Goal: Complete application form

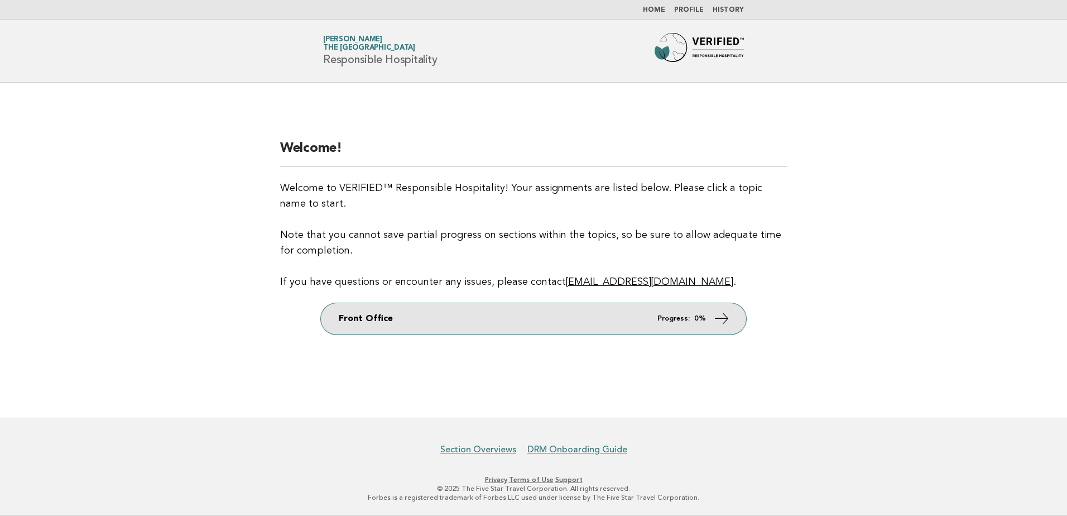
click at [698, 317] on strong "0%" at bounding box center [700, 318] width 12 height 7
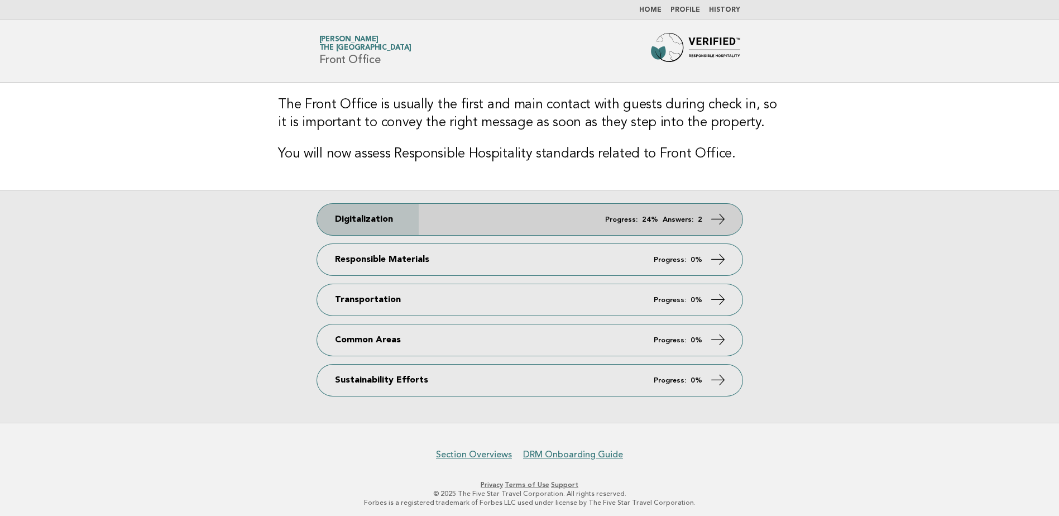
click at [489, 225] on link "Digitalization Progress: 24% Answers: 2" at bounding box center [529, 219] width 425 height 31
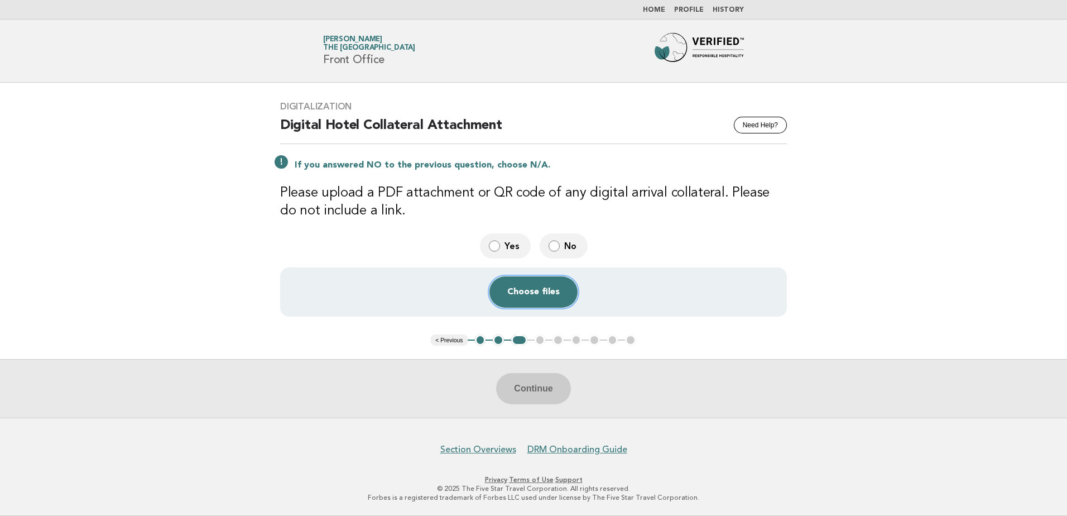
click at [517, 290] on button "Choose files" at bounding box center [534, 291] width 88 height 31
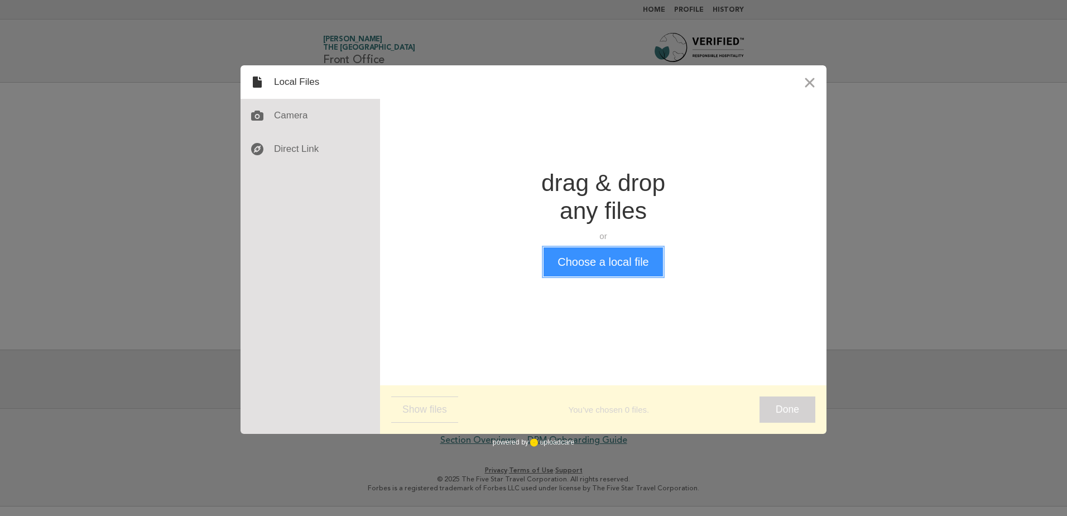
click at [611, 266] on button "Choose a local file" at bounding box center [603, 261] width 119 height 29
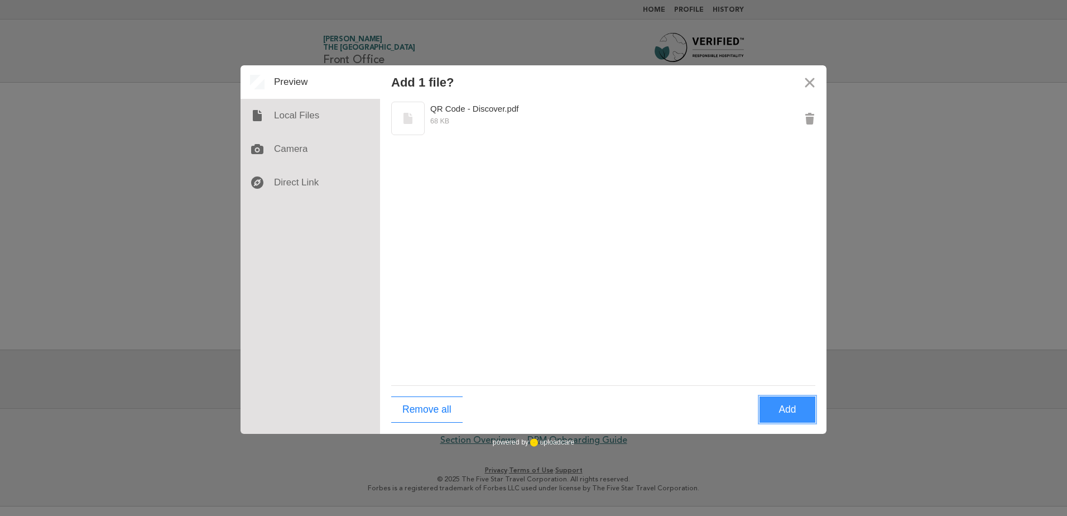
click at [780, 408] on button "Add" at bounding box center [788, 409] width 56 height 26
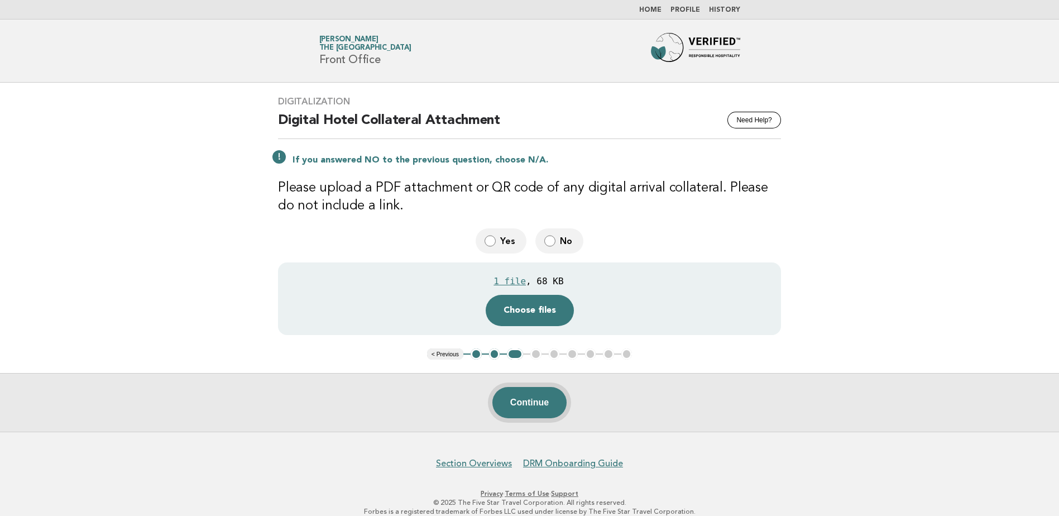
click at [531, 411] on button "Continue" at bounding box center [529, 402] width 74 height 31
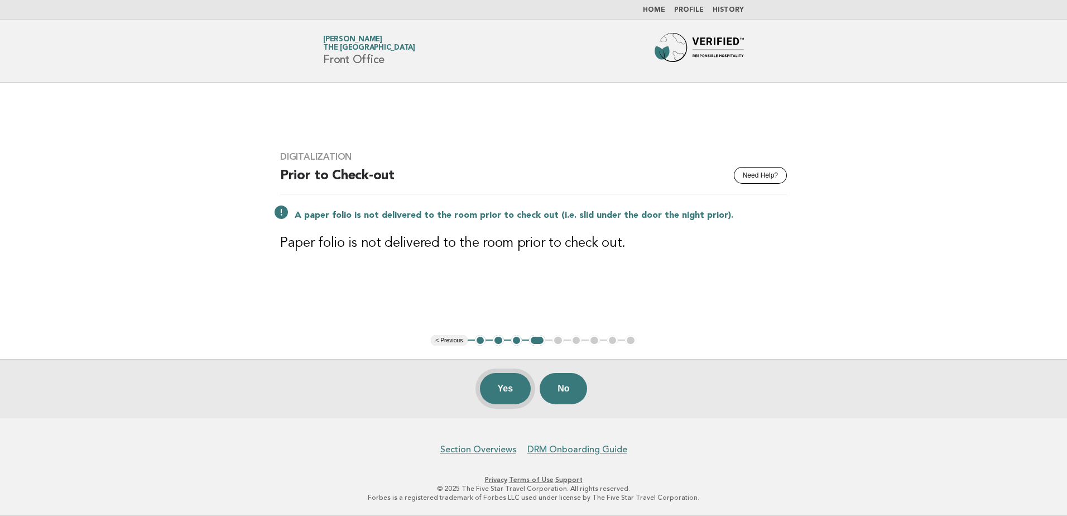
click at [498, 389] on button "Yes" at bounding box center [505, 388] width 51 height 31
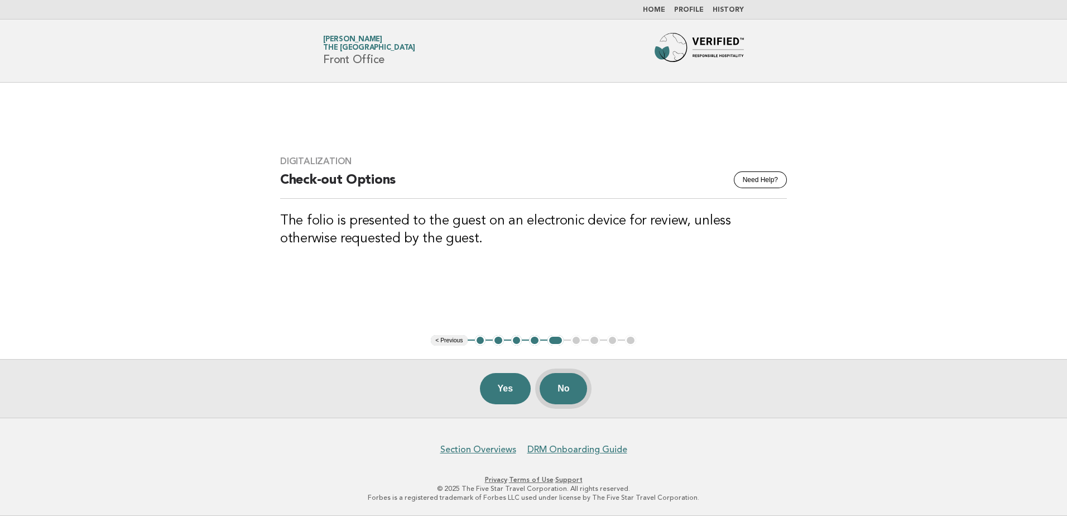
click at [569, 387] on button "No" at bounding box center [563, 388] width 47 height 31
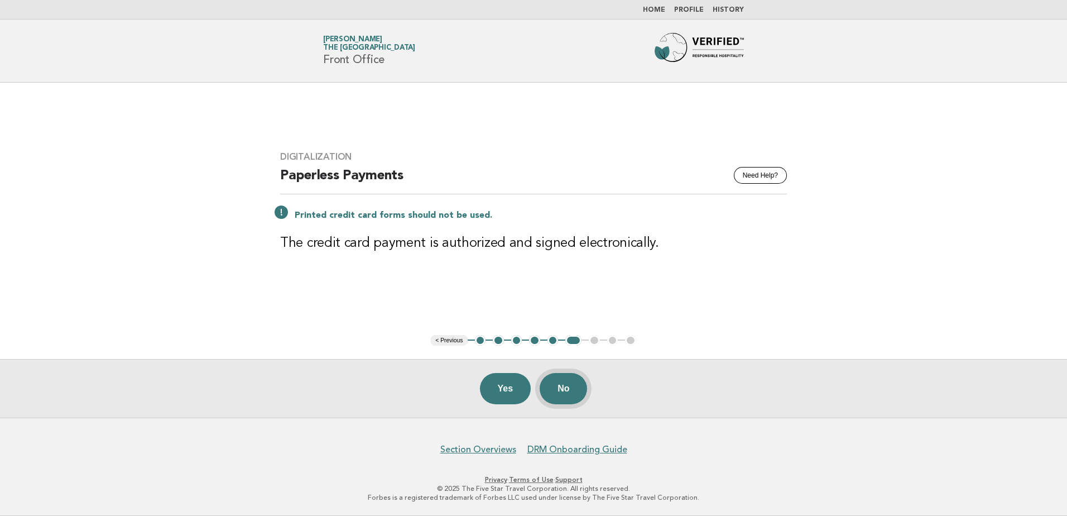
click at [560, 395] on button "No" at bounding box center [563, 388] width 47 height 31
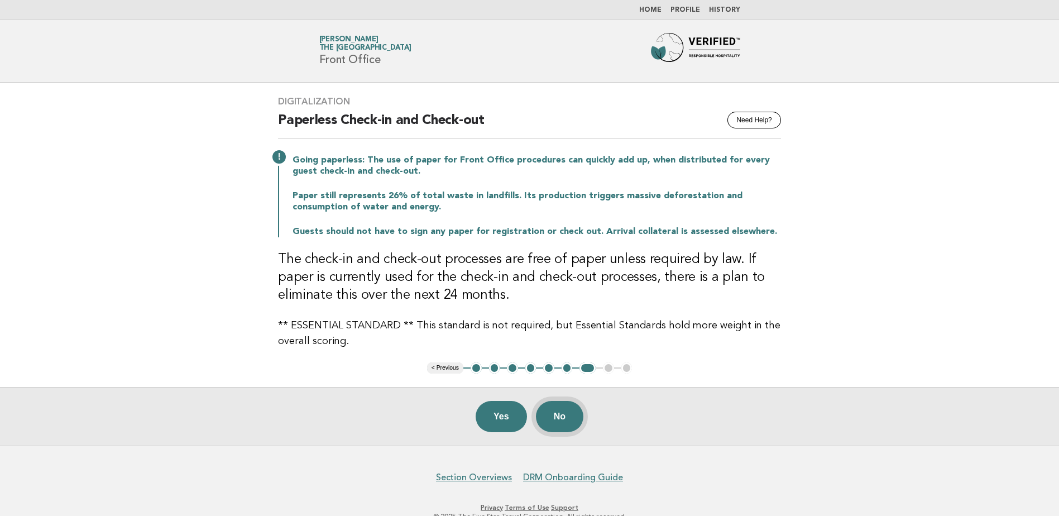
click at [555, 419] on button "No" at bounding box center [559, 416] width 47 height 31
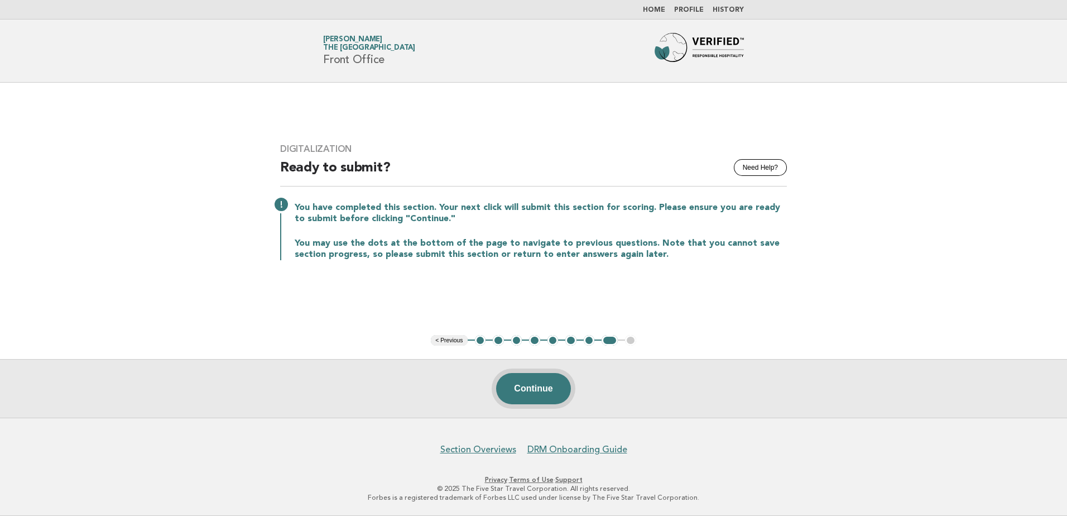
click at [530, 391] on button "Continue" at bounding box center [533, 388] width 74 height 31
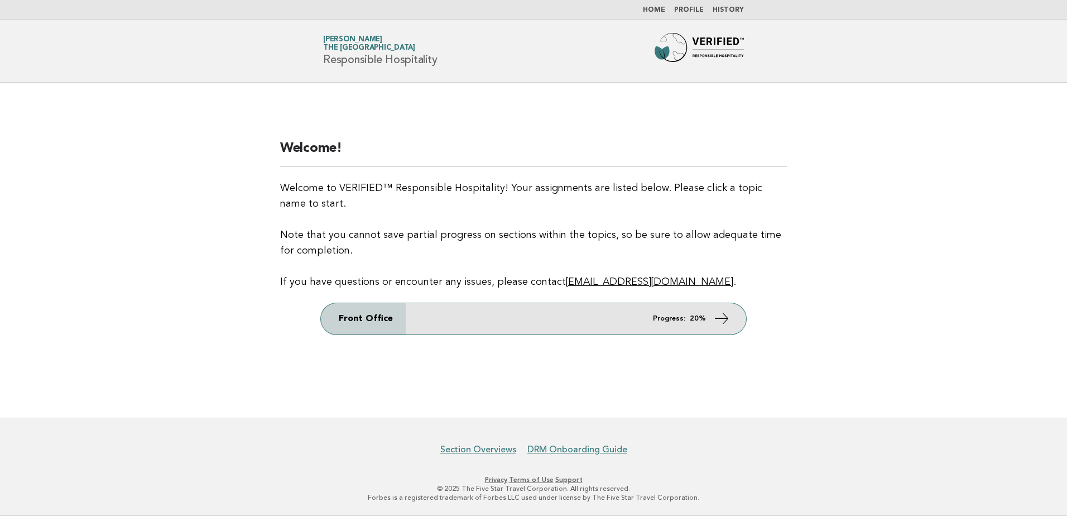
click at [676, 321] on em "Progress:" at bounding box center [669, 318] width 32 height 7
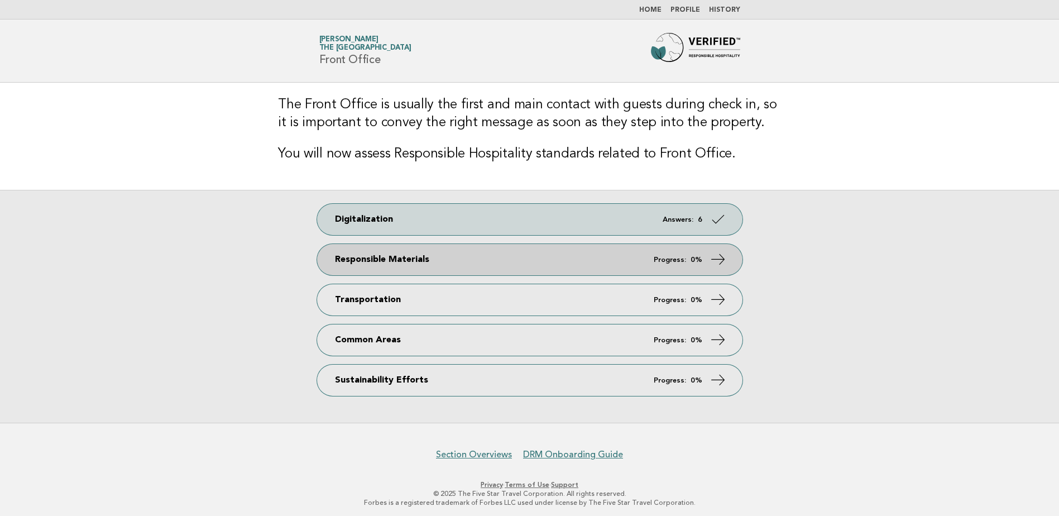
click at [460, 270] on link "Responsible Materials Progress: 0%" at bounding box center [529, 259] width 425 height 31
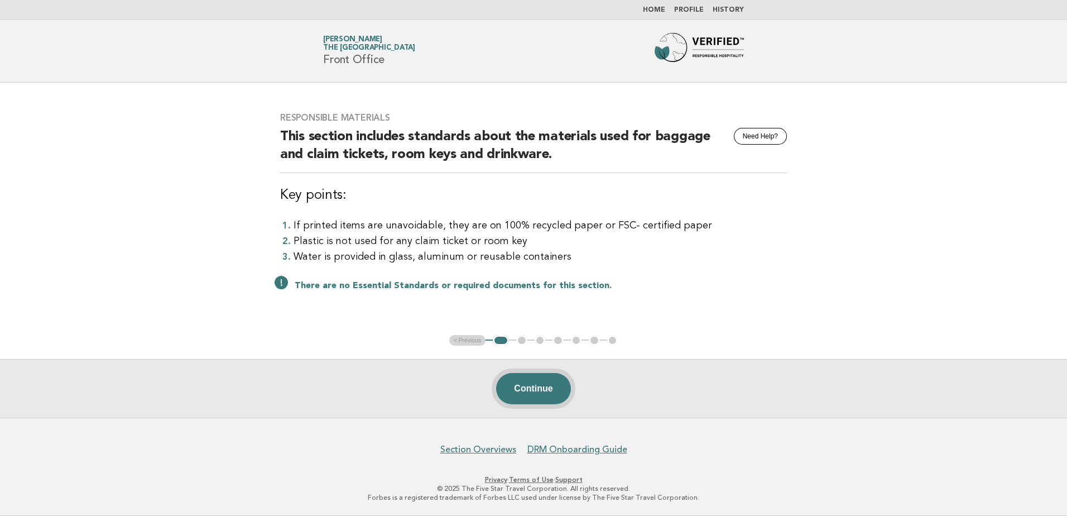
click at [529, 388] on button "Continue" at bounding box center [533, 388] width 74 height 31
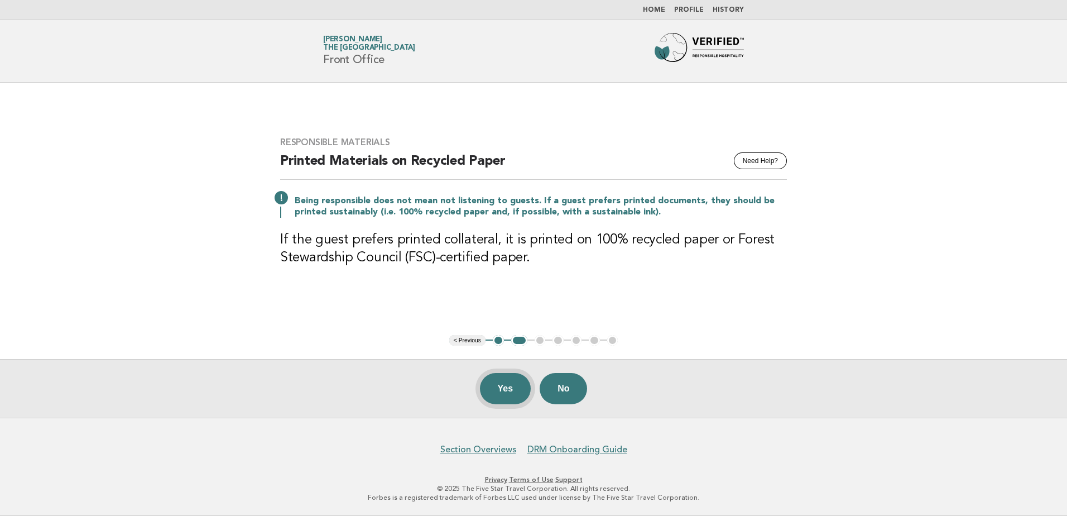
click at [497, 402] on button "Yes" at bounding box center [505, 388] width 51 height 31
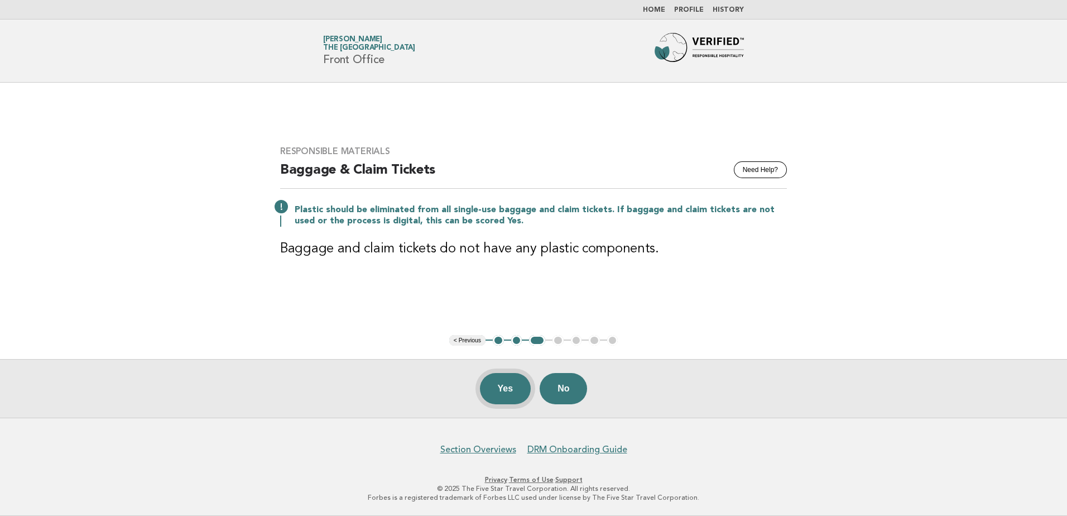
click at [501, 391] on button "Yes" at bounding box center [505, 388] width 51 height 31
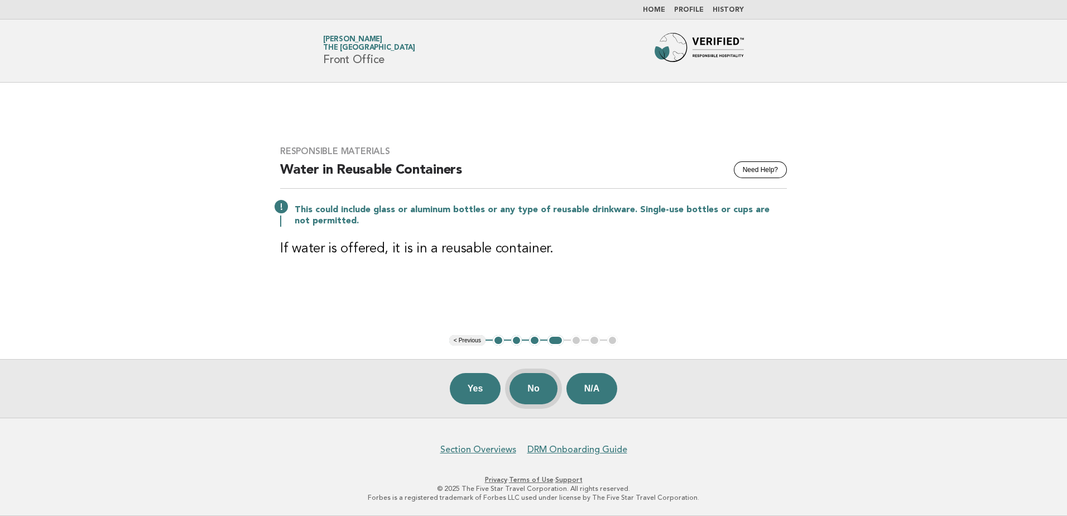
click at [537, 390] on button "No" at bounding box center [533, 388] width 47 height 31
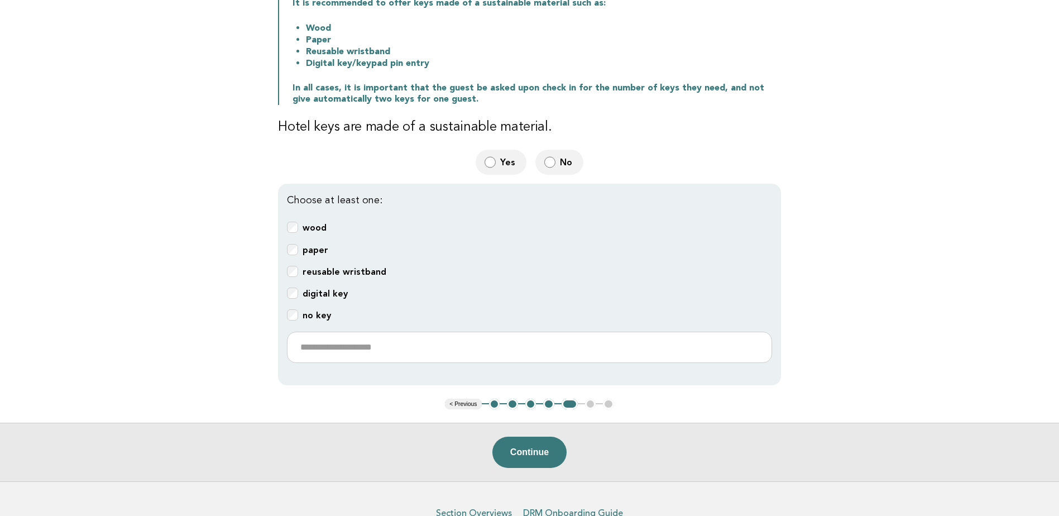
scroll to position [223, 0]
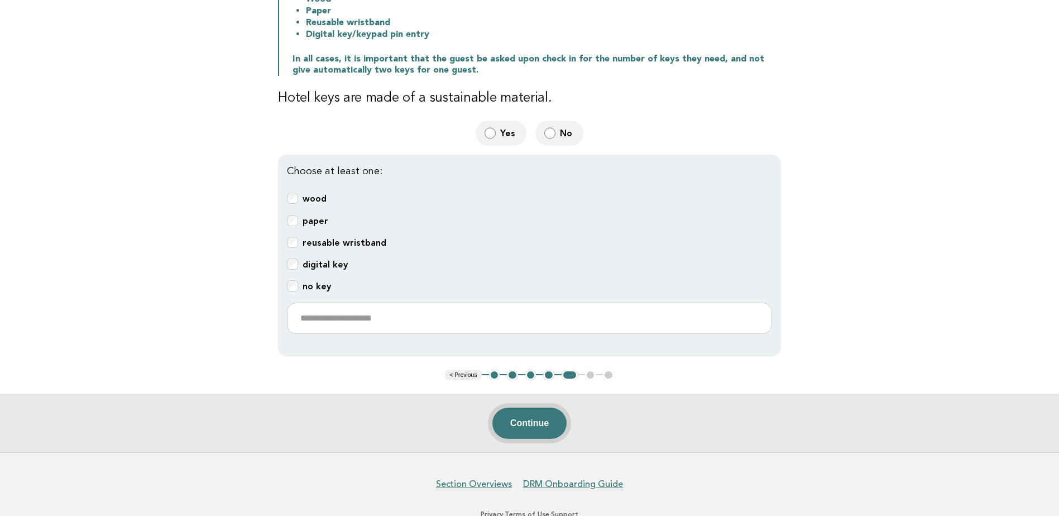
click at [512, 417] on button "Continue" at bounding box center [529, 422] width 74 height 31
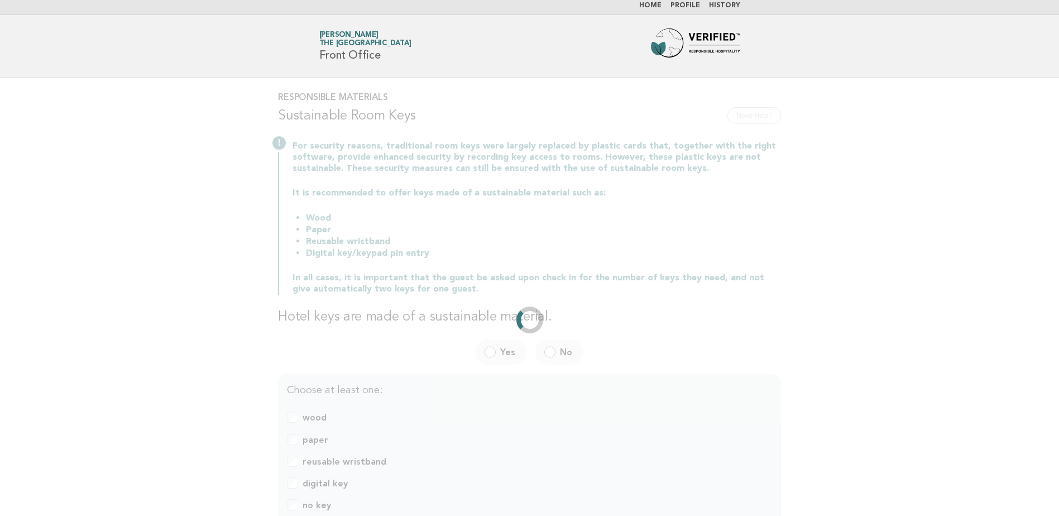
scroll to position [0, 0]
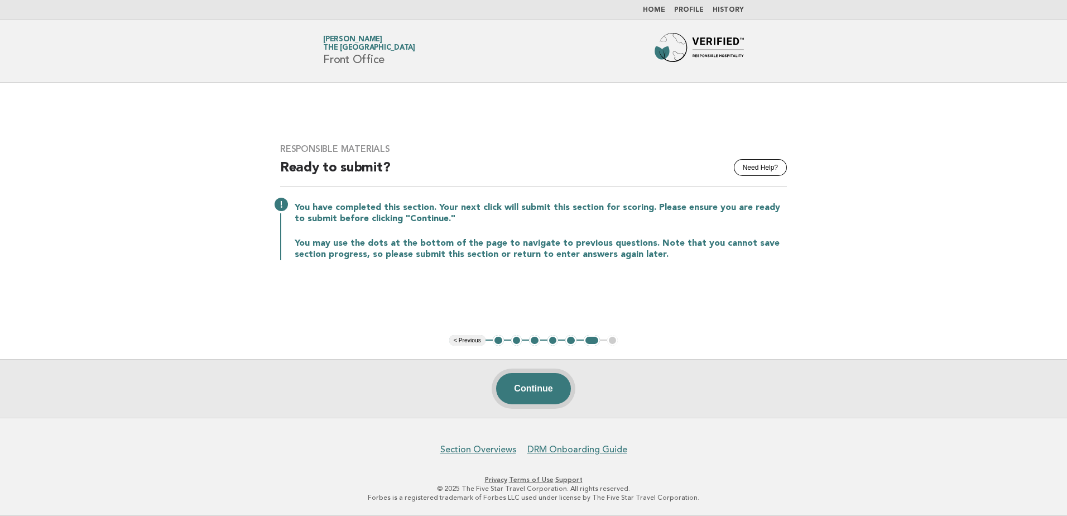
click at [524, 388] on button "Continue" at bounding box center [533, 388] width 74 height 31
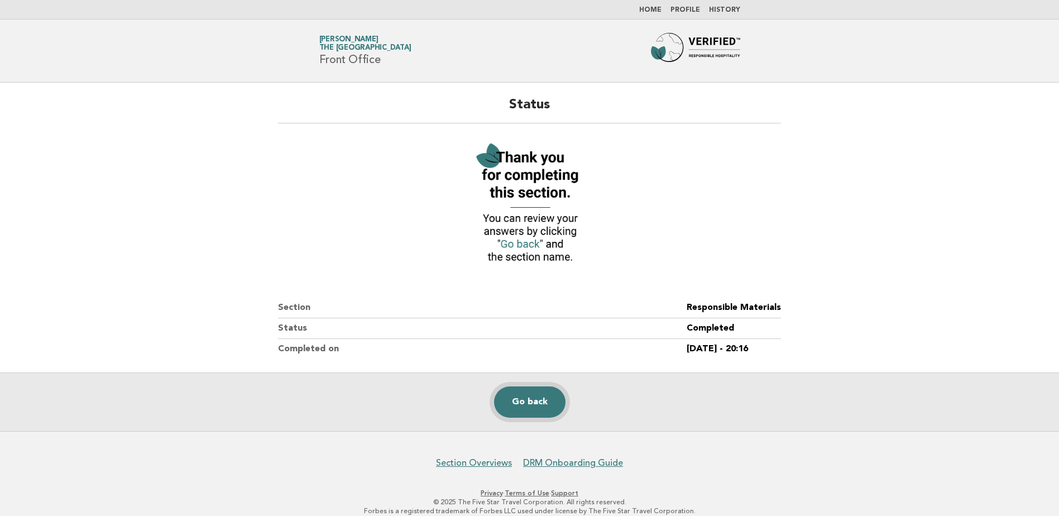
click at [511, 399] on link "Go back" at bounding box center [529, 401] width 71 height 31
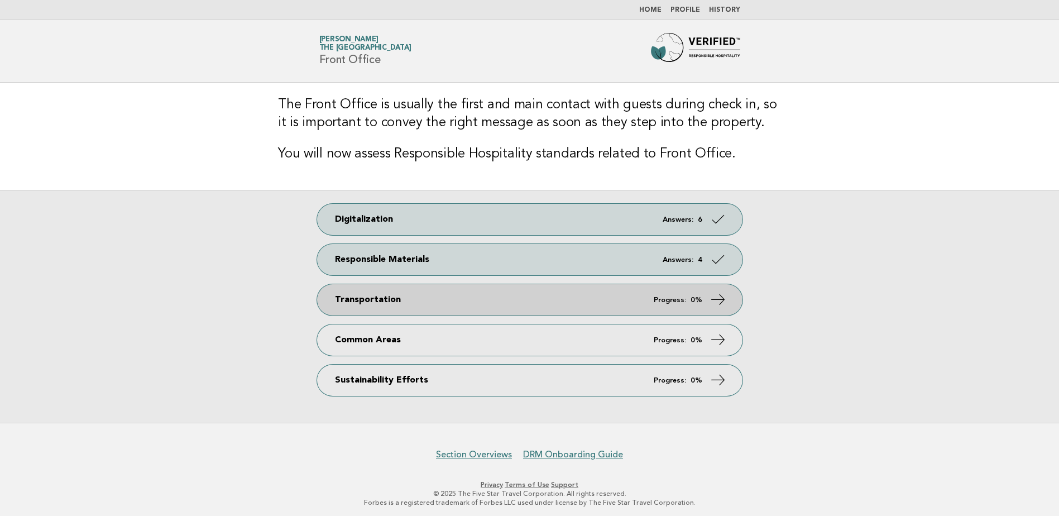
click at [659, 305] on link "Transportation Progress: 0%" at bounding box center [529, 299] width 425 height 31
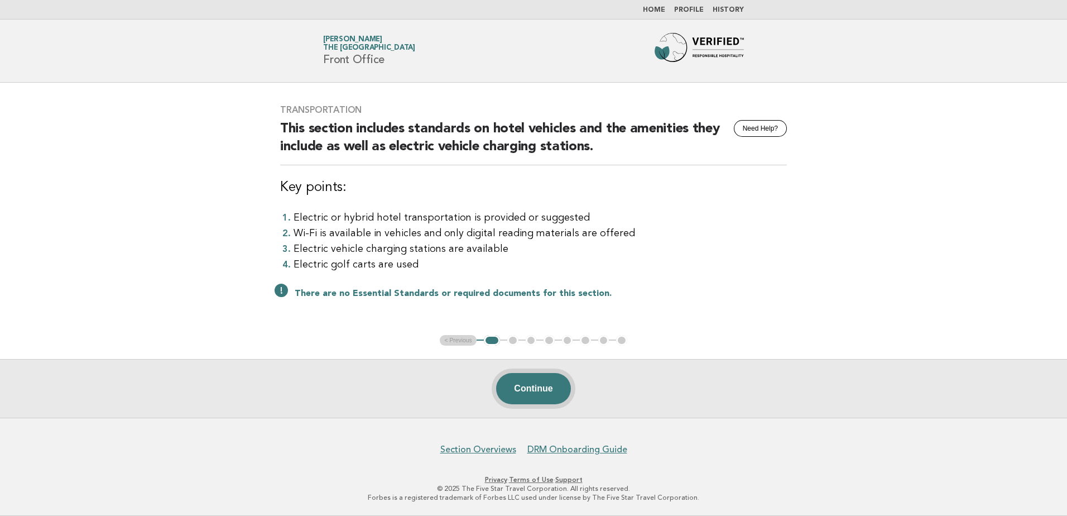
click at [529, 398] on button "Continue" at bounding box center [533, 388] width 74 height 31
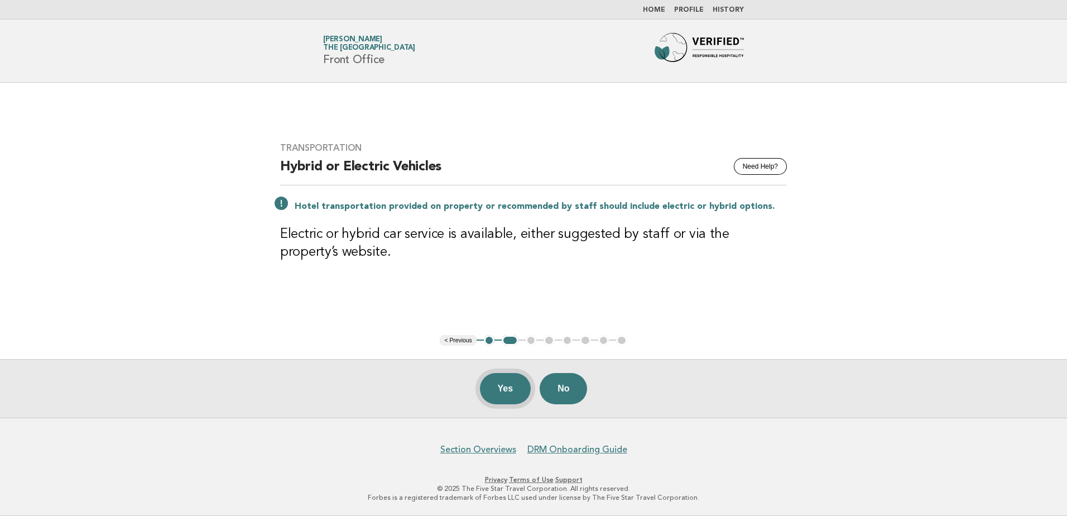
click at [510, 395] on button "Yes" at bounding box center [505, 388] width 51 height 31
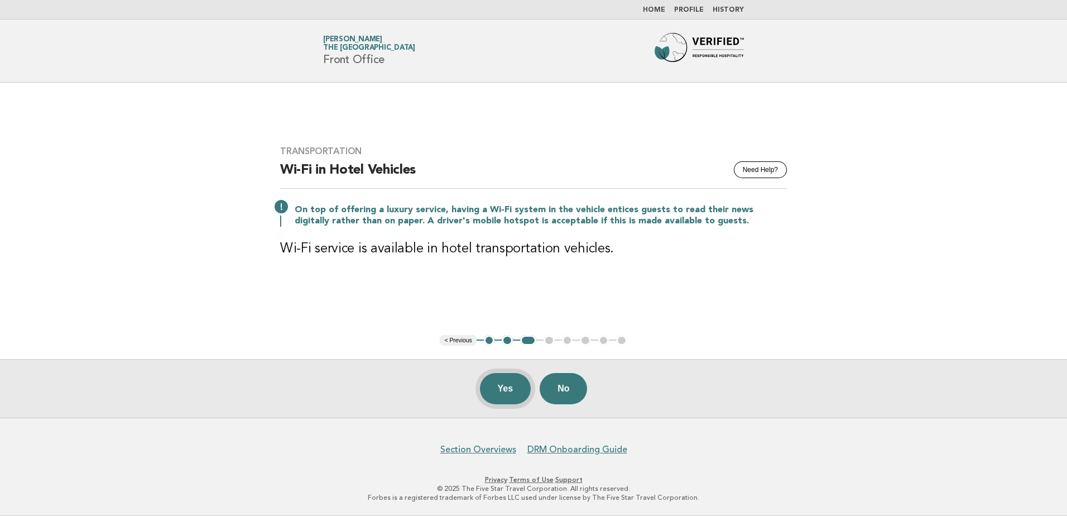
click at [507, 386] on button "Yes" at bounding box center [505, 388] width 51 height 31
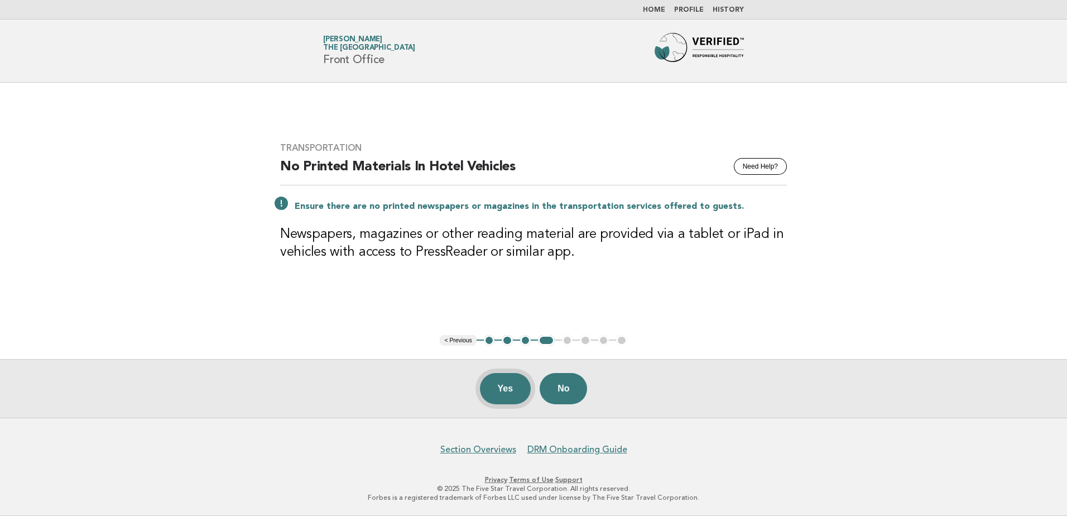
click at [514, 383] on button "Yes" at bounding box center [505, 388] width 51 height 31
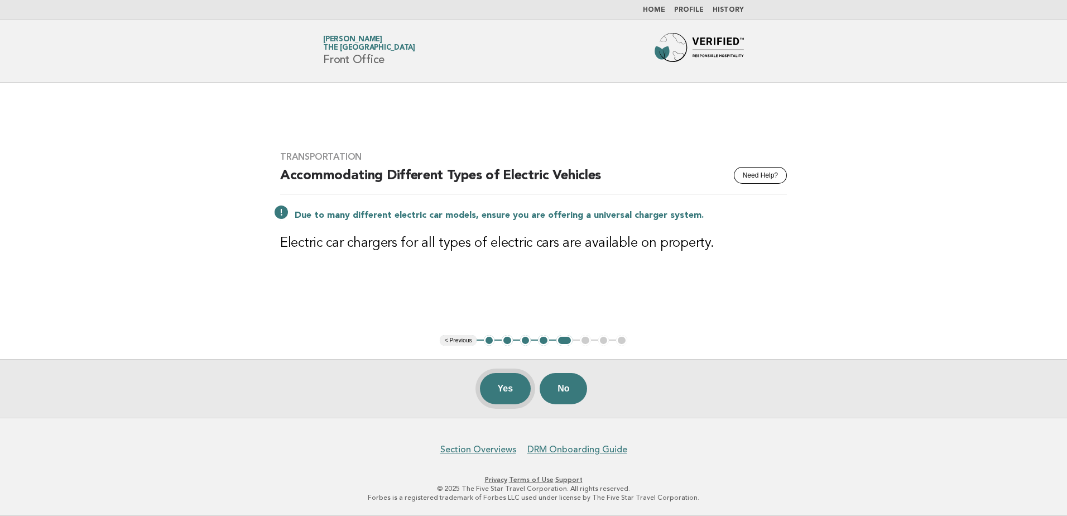
click at [501, 393] on button "Yes" at bounding box center [505, 388] width 51 height 31
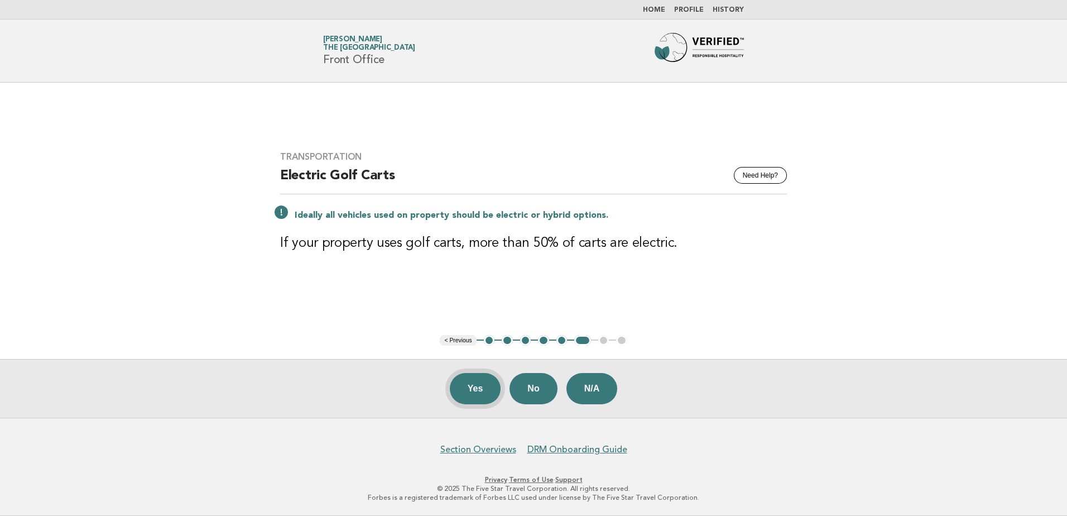
click at [486, 392] on button "Yes" at bounding box center [475, 388] width 51 height 31
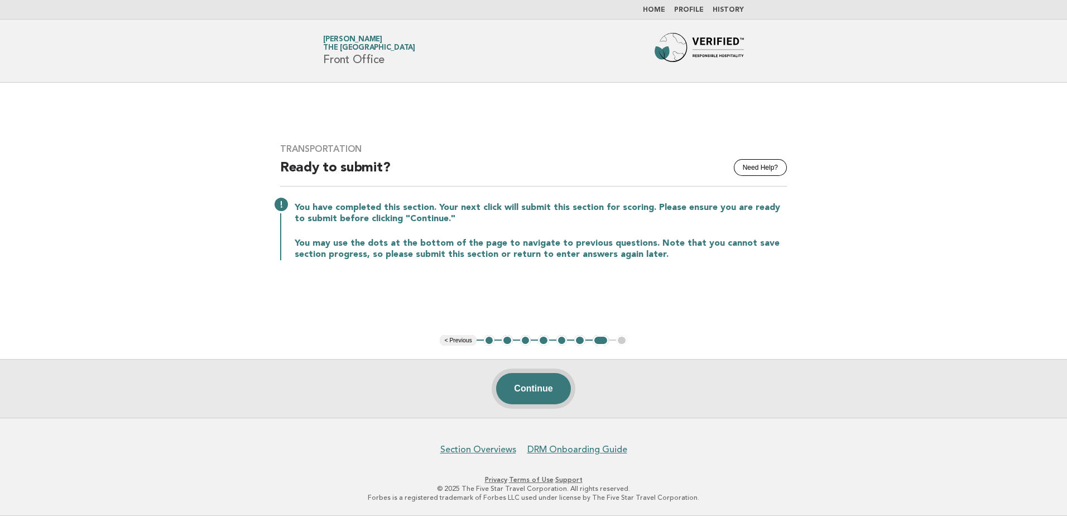
click at [531, 397] on button "Continue" at bounding box center [533, 388] width 74 height 31
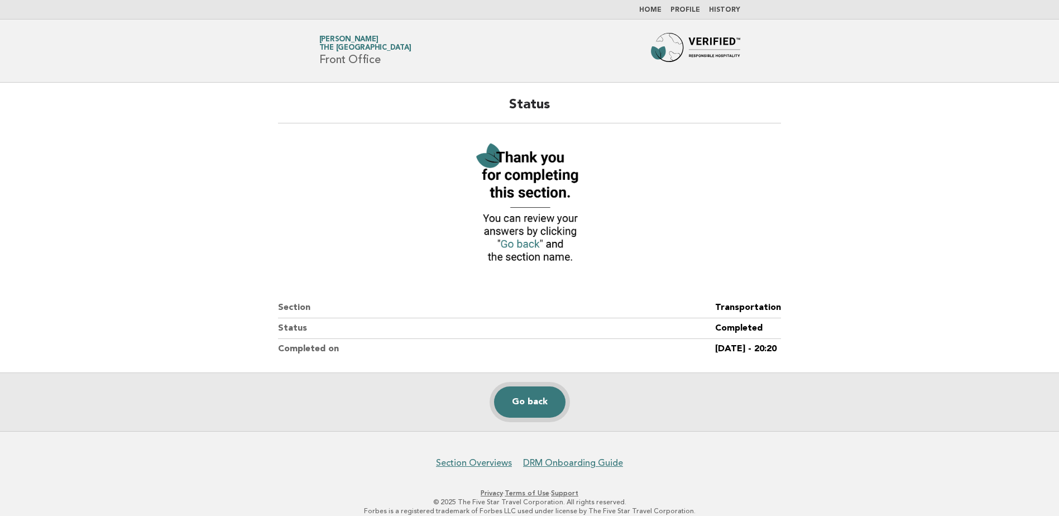
click at [539, 403] on link "Go back" at bounding box center [529, 401] width 71 height 31
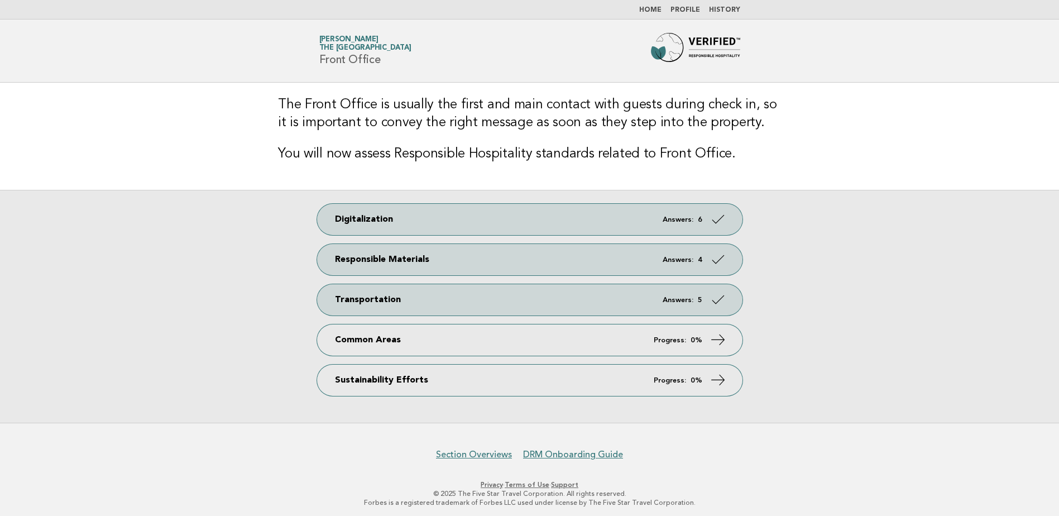
drag, startPoint x: 408, startPoint y: 344, endPoint x: 771, endPoint y: 376, distance: 364.2
click at [408, 344] on link "Common Areas Progress: 0%" at bounding box center [529, 339] width 425 height 31
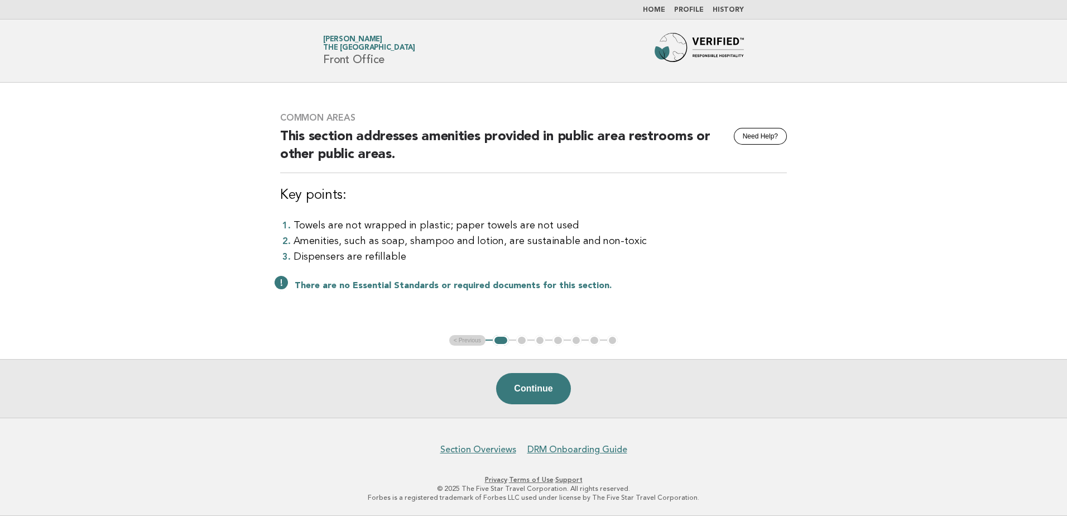
click at [191, 205] on main "Common Areas Need Help? This section addresses amenities provided in public are…" at bounding box center [533, 250] width 1067 height 335
click at [524, 392] on button "Continue" at bounding box center [533, 388] width 74 height 31
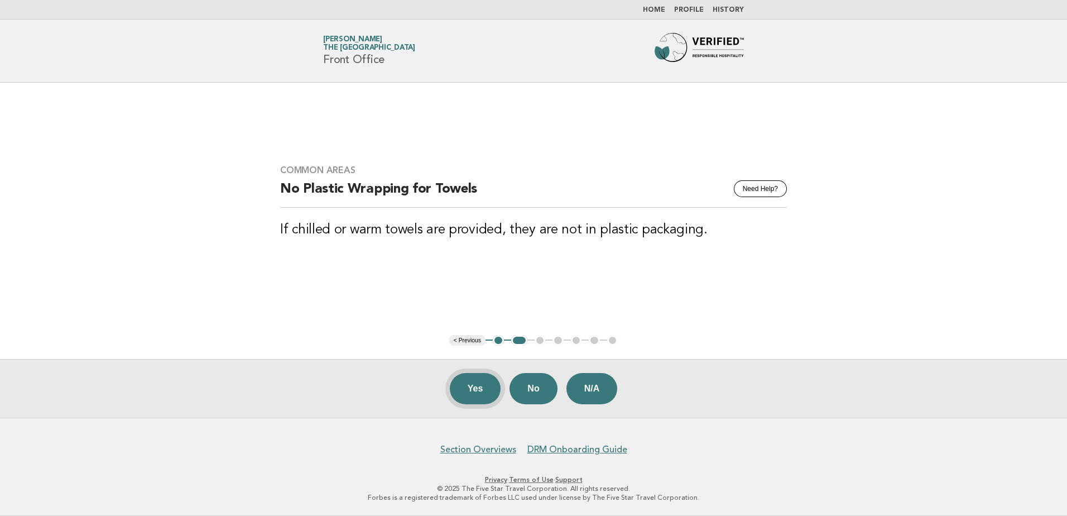
click at [486, 391] on button "Yes" at bounding box center [475, 388] width 51 height 31
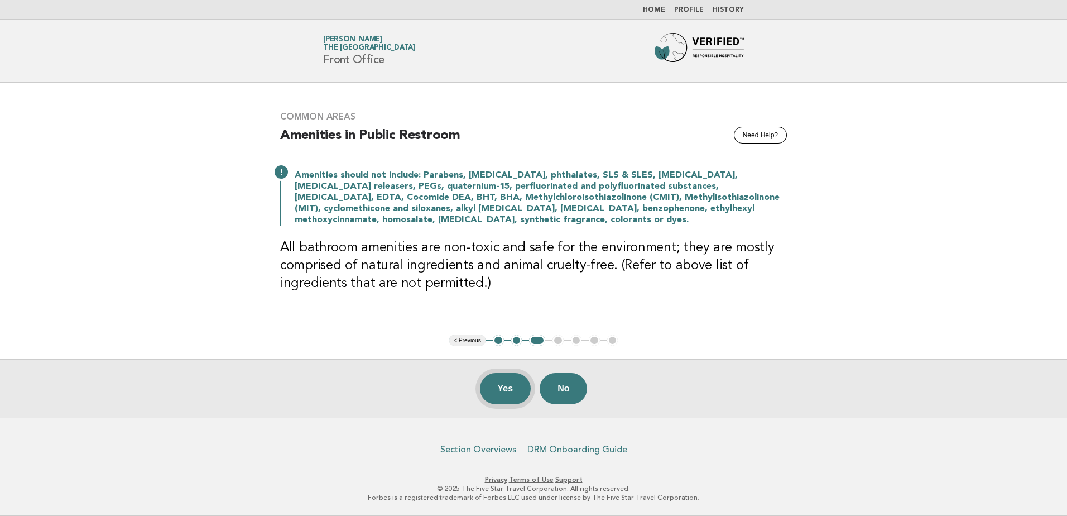
click at [503, 388] on button "Yes" at bounding box center [505, 388] width 51 height 31
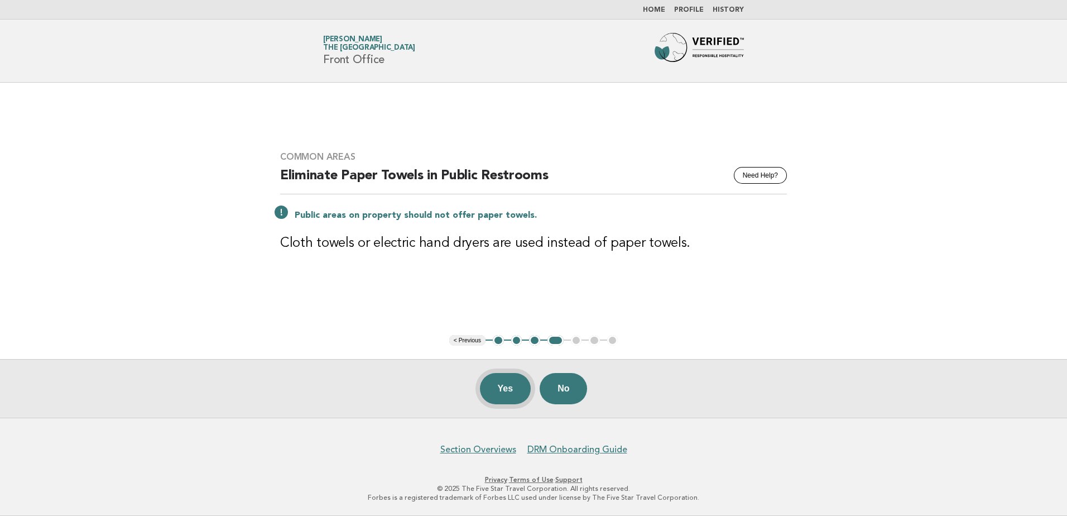
click at [495, 389] on button "Yes" at bounding box center [505, 388] width 51 height 31
click at [514, 383] on button "Yes" at bounding box center [505, 388] width 51 height 31
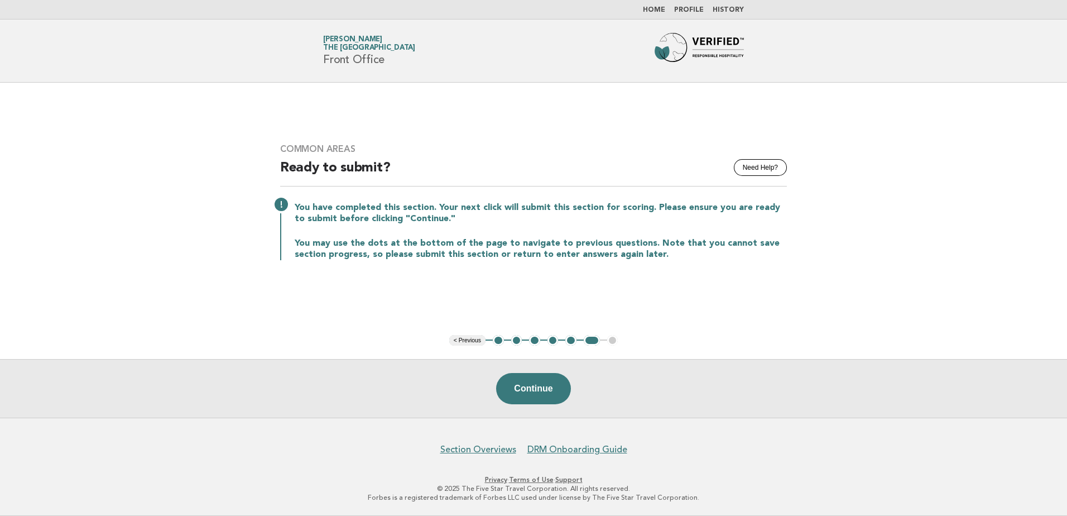
click at [529, 400] on button "Continue" at bounding box center [533, 388] width 74 height 31
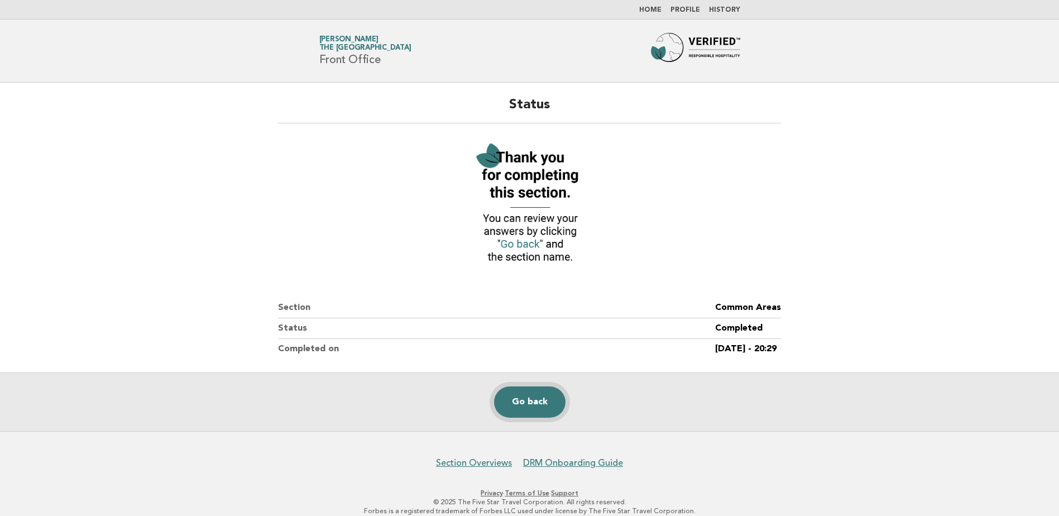
click at [528, 401] on link "Go back" at bounding box center [529, 401] width 71 height 31
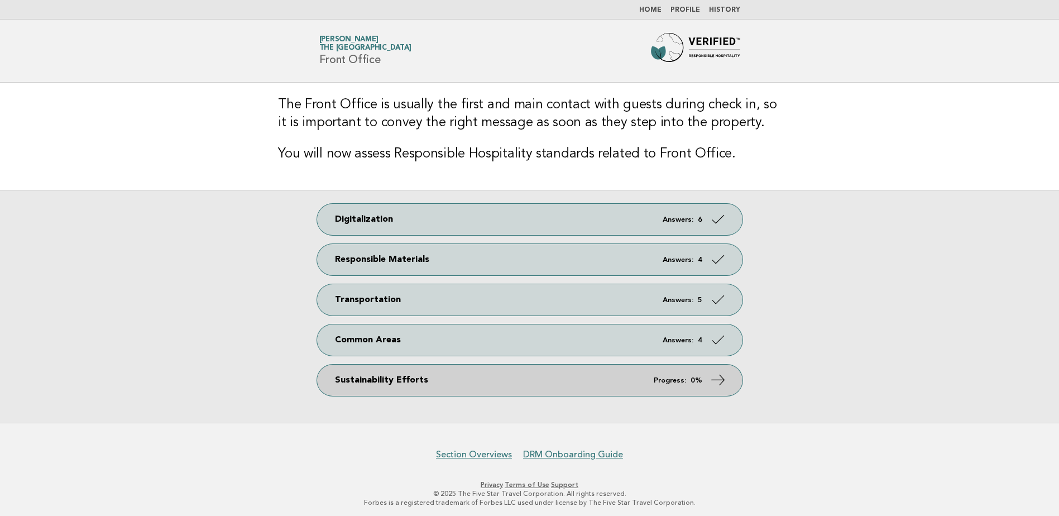
click at [498, 384] on link "Sustainability Efforts Progress: 0%" at bounding box center [529, 379] width 425 height 31
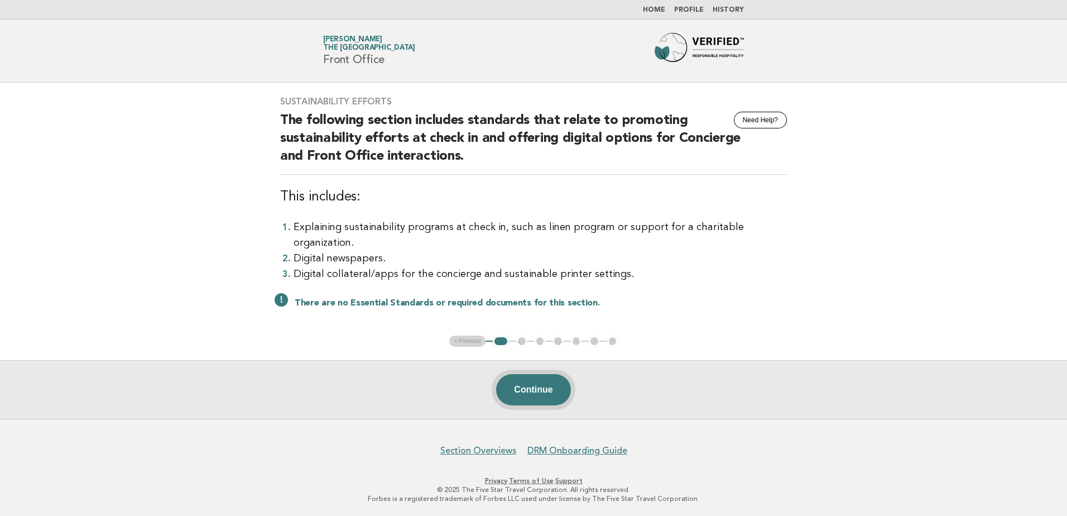
click at [525, 385] on button "Continue" at bounding box center [533, 389] width 74 height 31
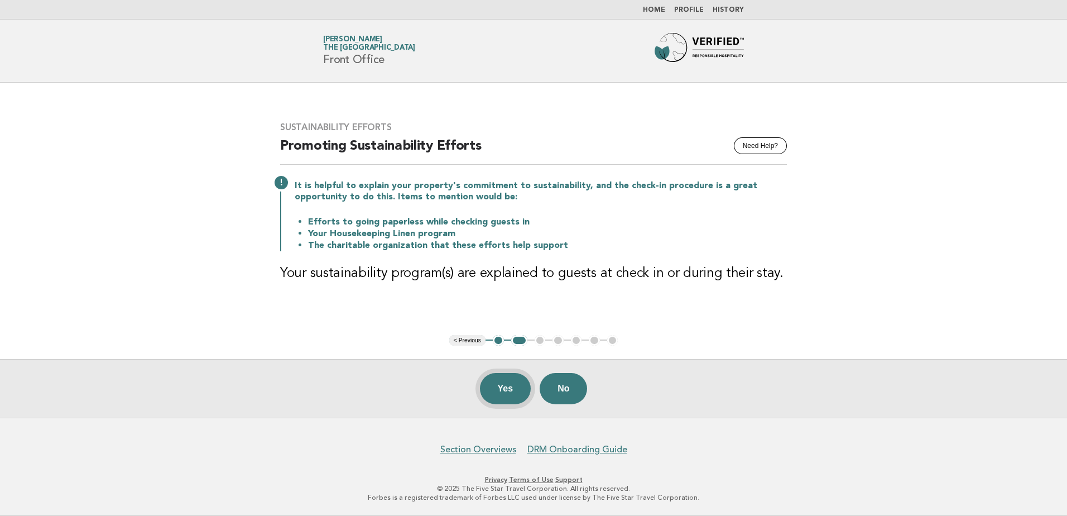
click at [511, 395] on button "Yes" at bounding box center [505, 388] width 51 height 31
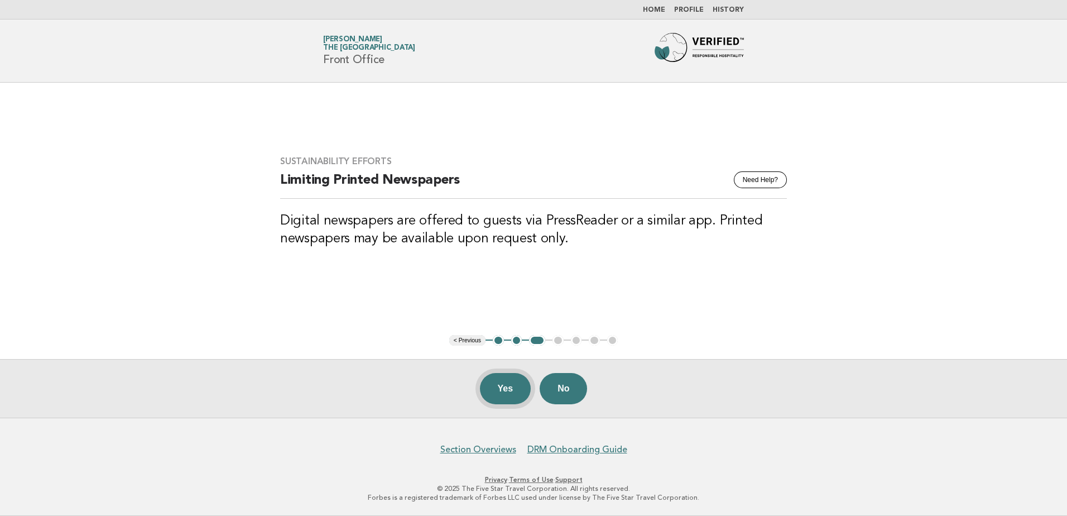
click at [505, 392] on button "Yes" at bounding box center [505, 388] width 51 height 31
drag, startPoint x: 502, startPoint y: 387, endPoint x: 498, endPoint y: 382, distance: 6.7
click at [502, 386] on button "Yes" at bounding box center [505, 388] width 51 height 31
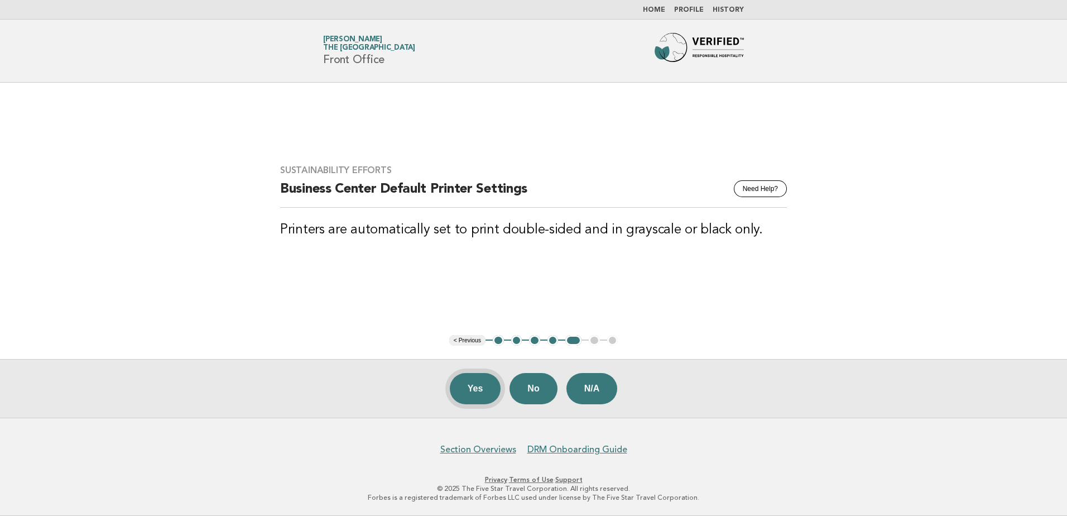
click at [478, 389] on button "Yes" at bounding box center [475, 388] width 51 height 31
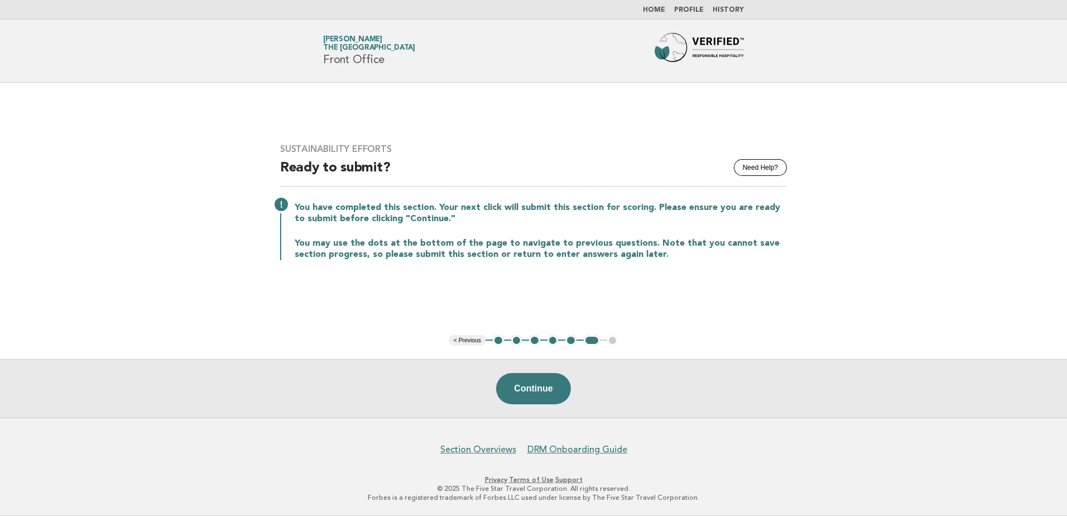
click at [545, 395] on button "Continue" at bounding box center [533, 388] width 74 height 31
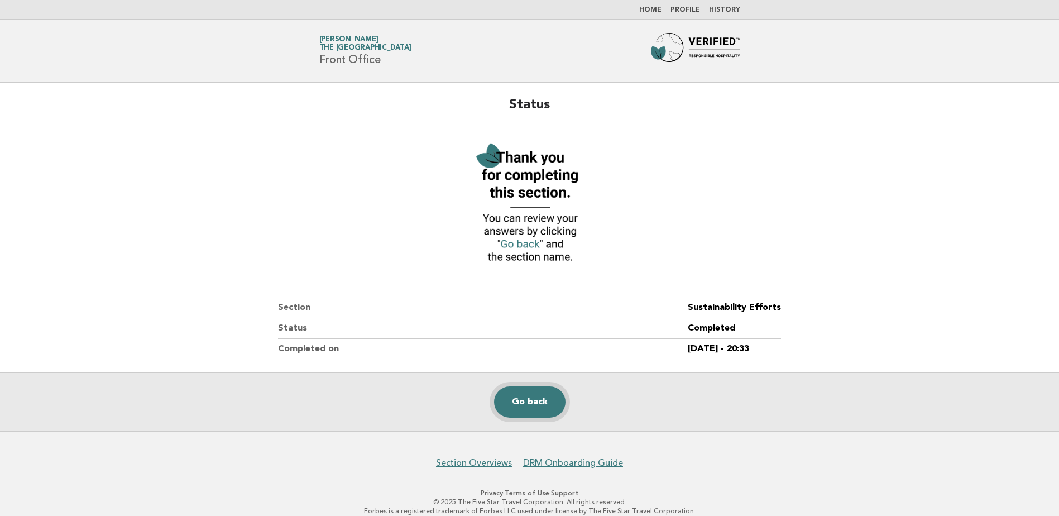
click at [507, 399] on link "Go back" at bounding box center [529, 401] width 71 height 31
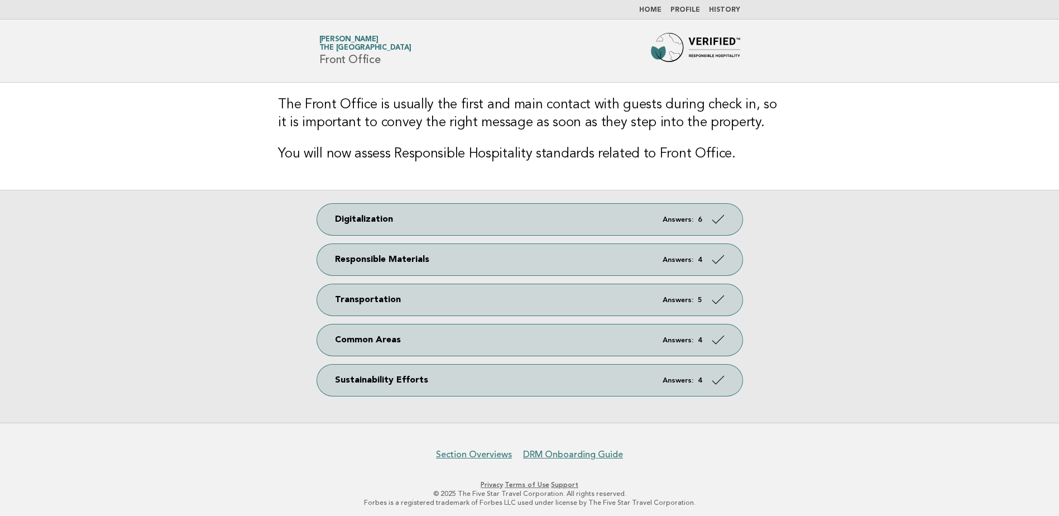
scroll to position [4, 0]
